Goal: Transaction & Acquisition: Subscribe to service/newsletter

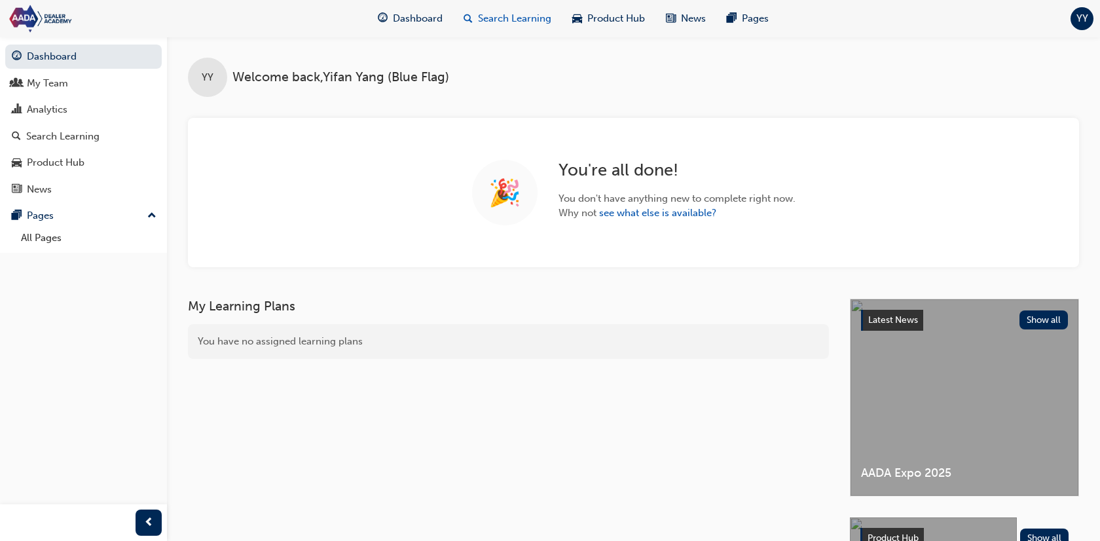
click at [520, 22] on span "Search Learning" at bounding box center [514, 18] width 73 height 15
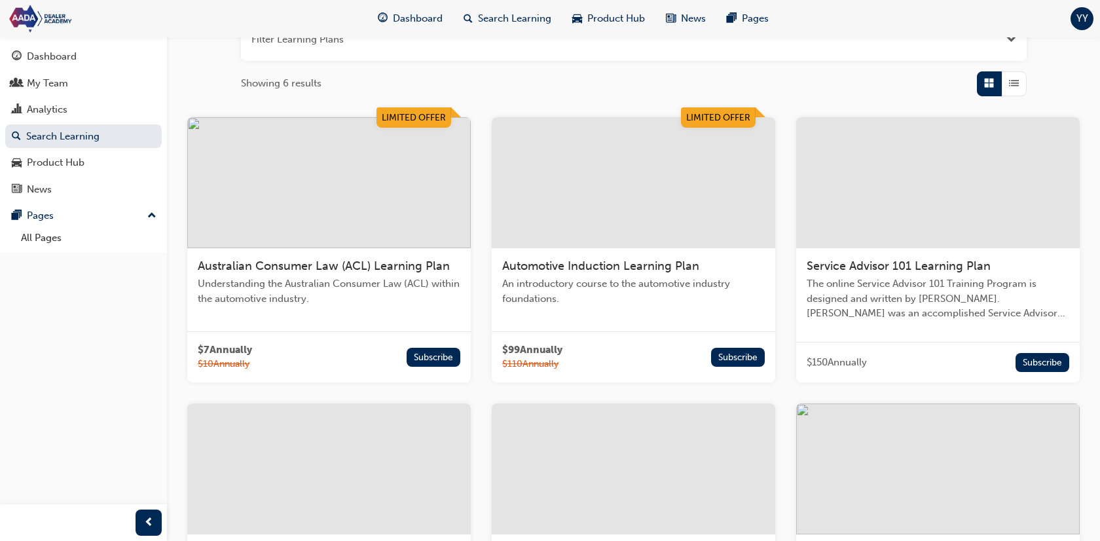
scroll to position [197, 0]
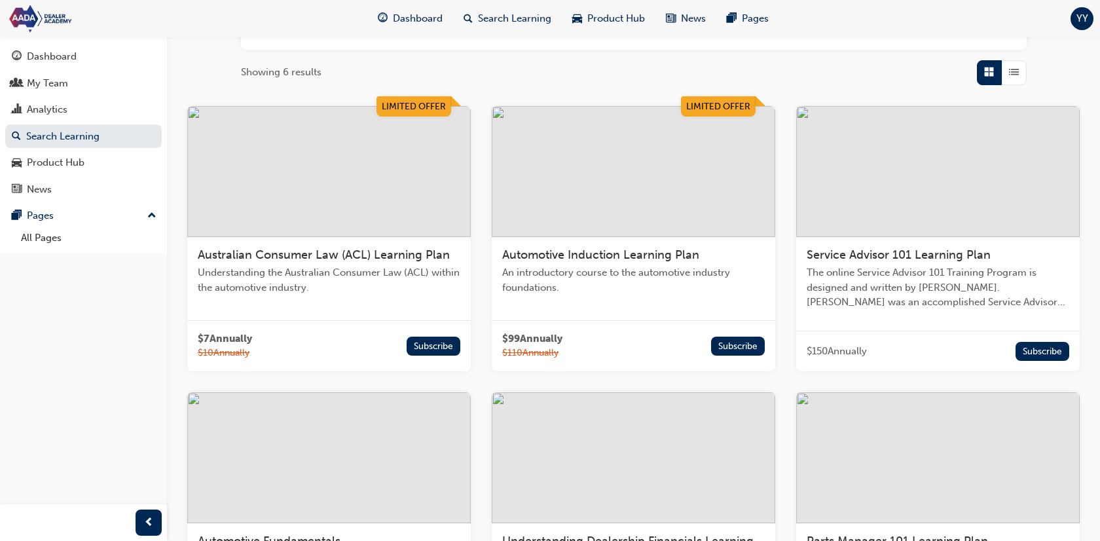
click at [419, 296] on div "Australian Consumer Law (ACL) Learning Plan Understanding the Australian Consum…" at bounding box center [328, 276] width 283 height 79
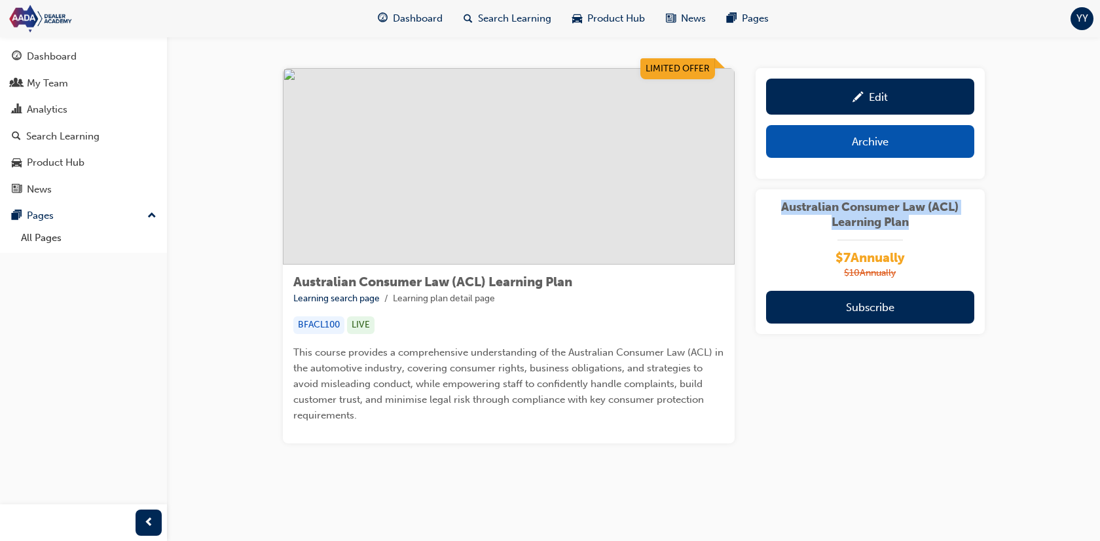
drag, startPoint x: 781, startPoint y: 206, endPoint x: 928, endPoint y: 228, distance: 148.2
click at [928, 228] on span "Australian Consumer Law (ACL) Learning Plan" at bounding box center [870, 214] width 208 height 29
click at [751, 258] on div "Limited Offer Australian Consumer Law (ACL) Learning Plan Learning search page …" at bounding box center [634, 255] width 702 height 375
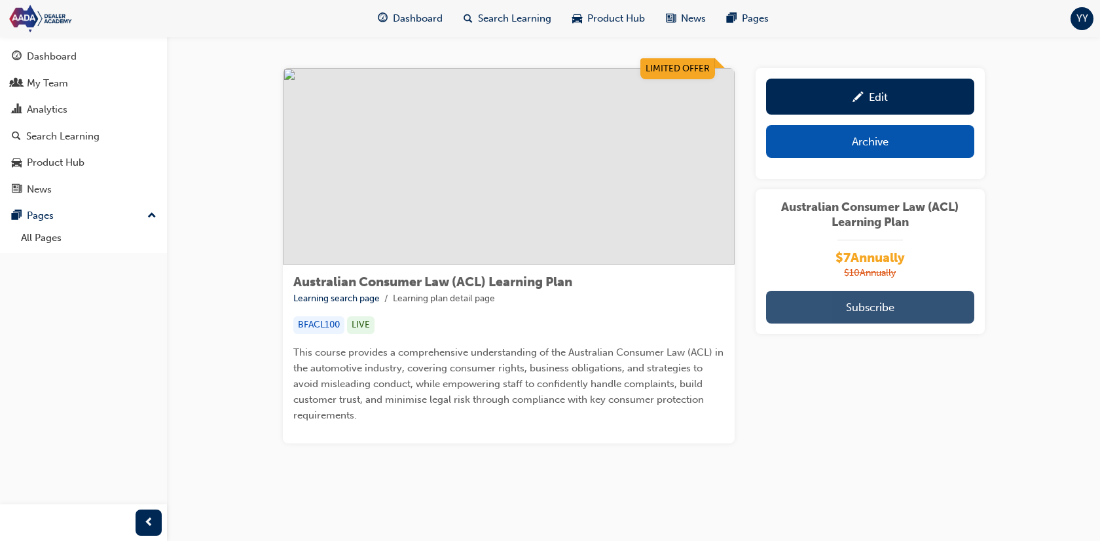
click at [866, 306] on button "Subscribe" at bounding box center [870, 307] width 208 height 33
